Goal: Browse casually

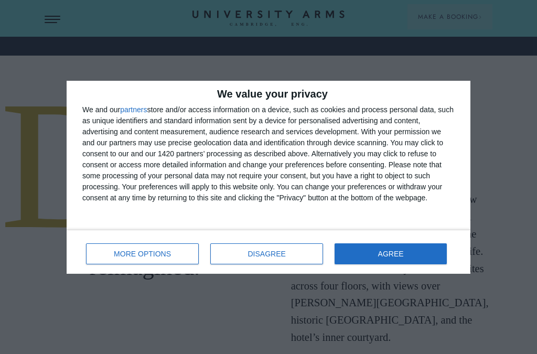
click at [387, 259] on button "AGREE" at bounding box center [390, 253] width 112 height 21
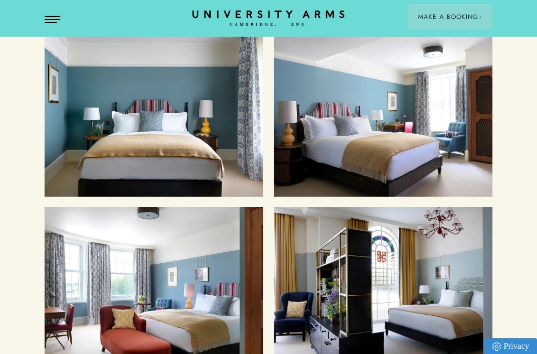
scroll to position [1095, 0]
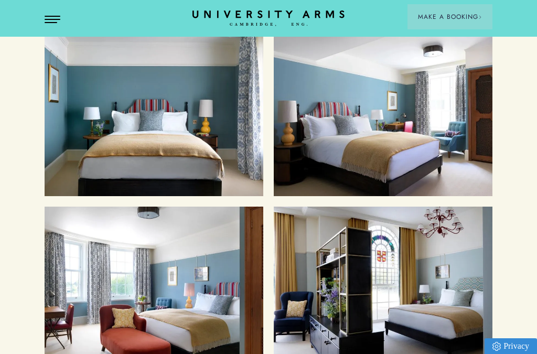
click at [357, 75] on h3 "Classic Rooms" at bounding box center [343, 64] width 99 height 22
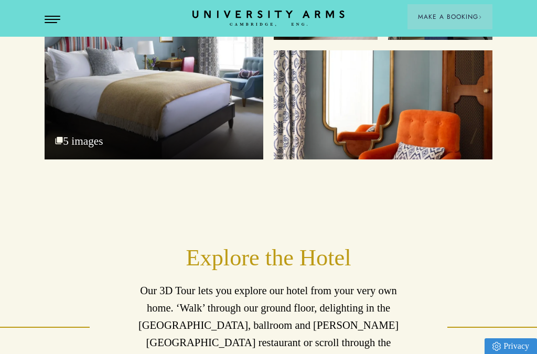
scroll to position [1468, 0]
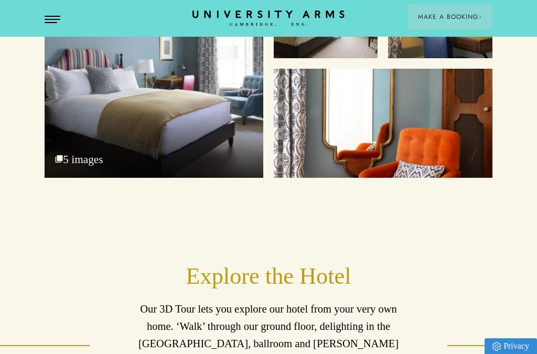
click at [76, 178] on div "Bedroom 5 images" at bounding box center [154, 66] width 218 height 224
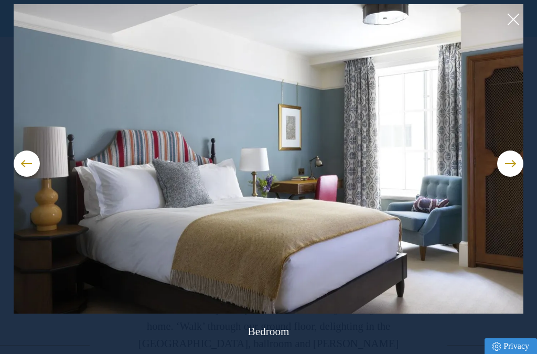
click at [89, 278] on img at bounding box center [269, 158] width 510 height 309
click at [510, 161] on button at bounding box center [510, 163] width 26 height 26
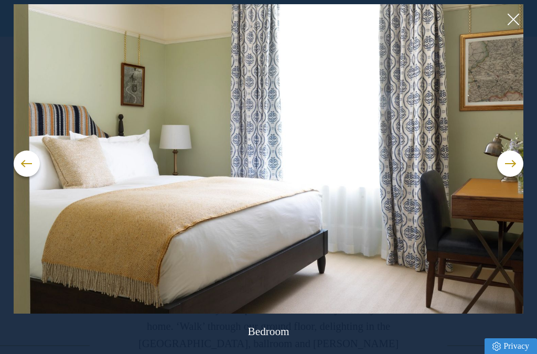
click at [508, 165] on button at bounding box center [510, 163] width 26 height 26
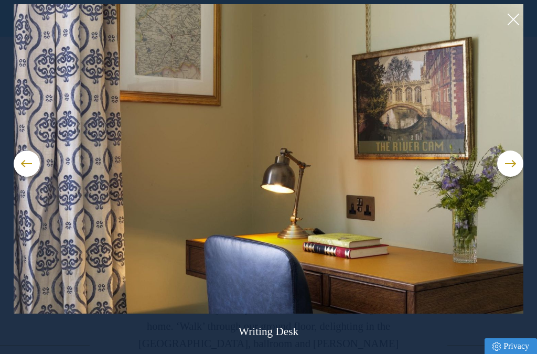
click at [518, 158] on button at bounding box center [510, 163] width 26 height 26
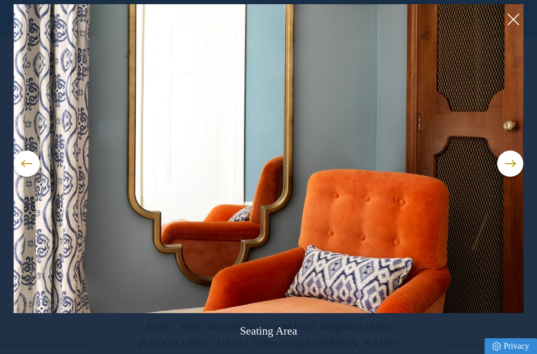
click at [513, 166] on button at bounding box center [510, 163] width 26 height 26
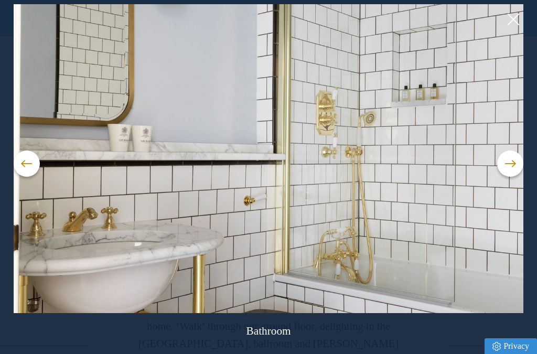
click at [515, 165] on button at bounding box center [510, 163] width 26 height 26
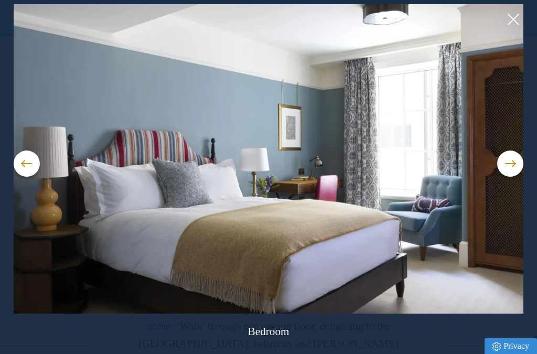
click at [511, 160] on button at bounding box center [510, 163] width 26 height 26
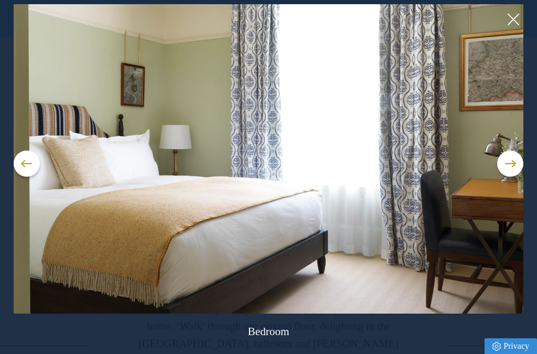
click at [508, 166] on button at bounding box center [510, 163] width 26 height 26
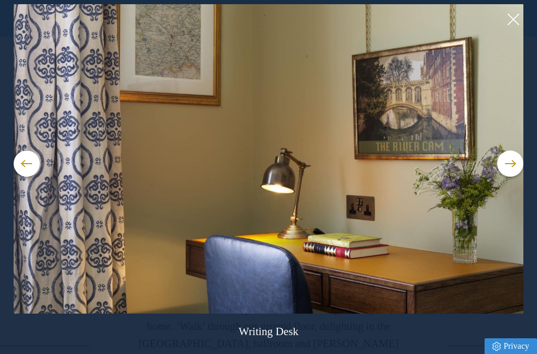
click at [513, 165] on button at bounding box center [510, 163] width 26 height 26
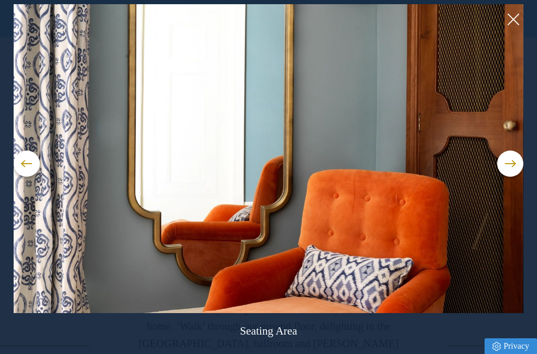
click at [511, 165] on button at bounding box center [510, 163] width 26 height 26
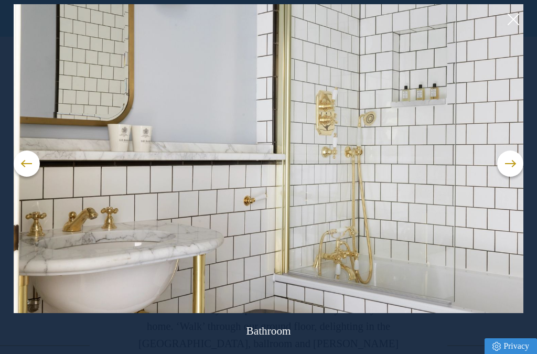
click at [512, 162] on button at bounding box center [510, 163] width 26 height 26
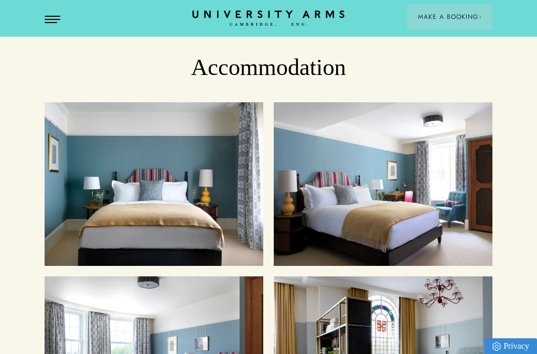
scroll to position [998, 0]
